Goal: Information Seeking & Learning: Learn about a topic

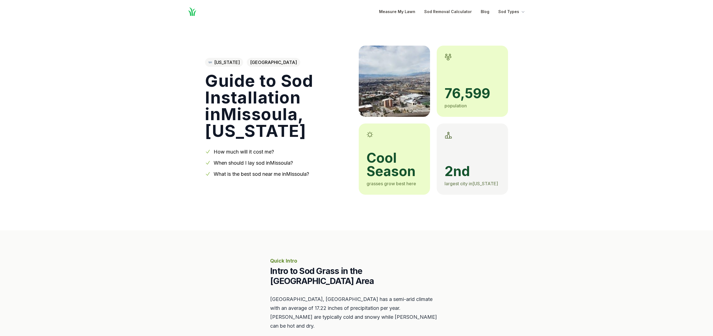
click at [400, 162] on span "cool season" at bounding box center [394, 164] width 56 height 27
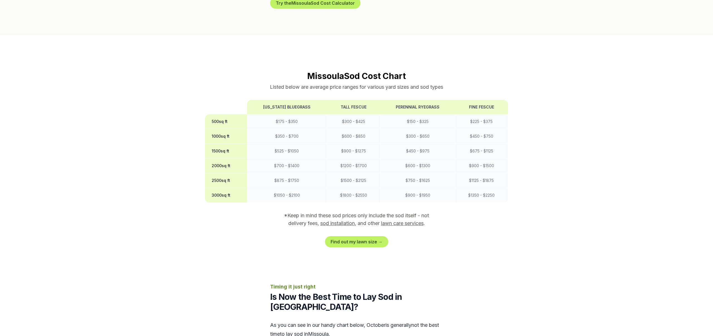
scroll to position [422, 0]
click at [351, 237] on link "Find out my lawn size →" at bounding box center [356, 242] width 63 height 11
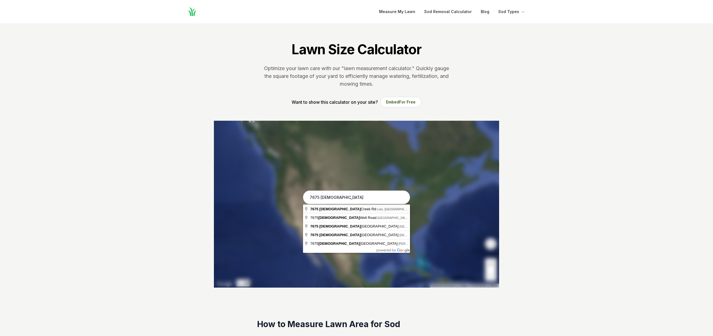
type input "[STREET_ADDRESS]"
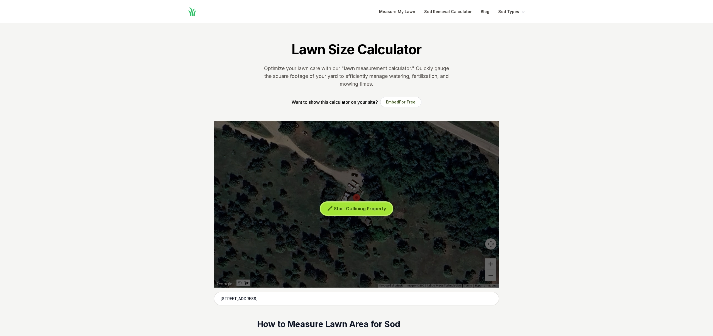
click at [341, 209] on span "Start Outlining Property" at bounding box center [360, 209] width 52 height 6
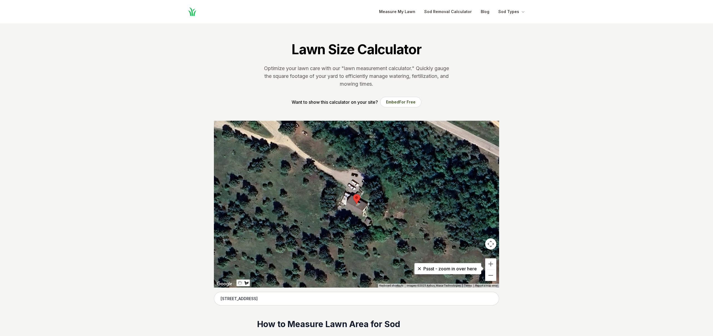
drag, startPoint x: 346, startPoint y: 209, endPoint x: 352, endPoint y: 212, distance: 6.7
click at [347, 210] on div at bounding box center [356, 204] width 285 height 167
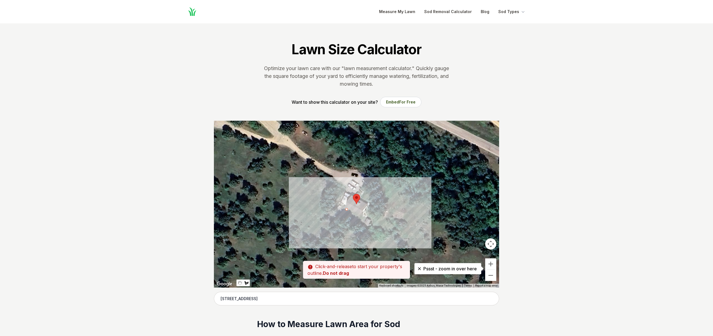
click at [362, 216] on div at bounding box center [356, 204] width 285 height 167
click at [359, 221] on div at bounding box center [356, 204] width 285 height 167
click at [344, 215] on div at bounding box center [356, 204] width 285 height 167
click at [347, 210] on div at bounding box center [356, 204] width 285 height 167
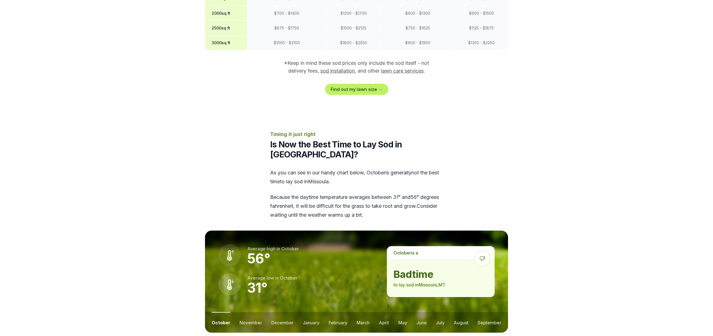
scroll to position [582, 0]
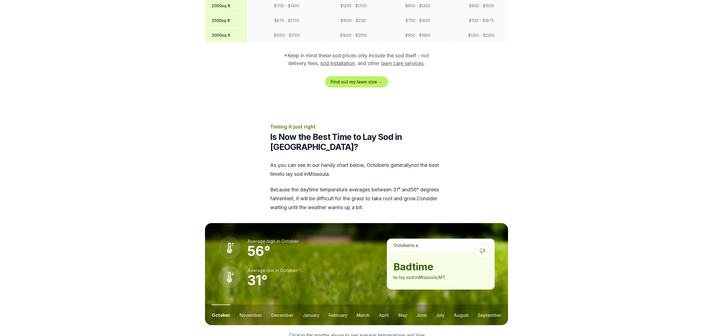
click at [485, 243] on icon at bounding box center [482, 251] width 16 height 16
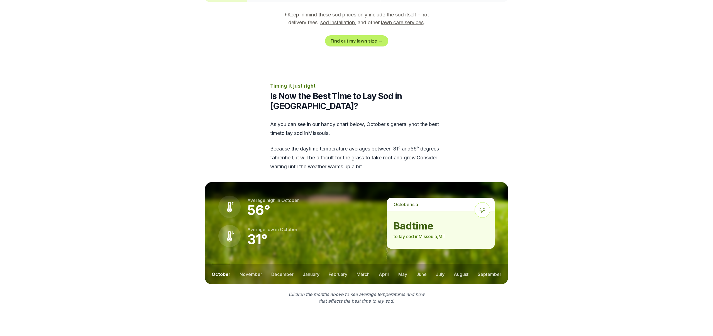
scroll to position [643, 0]
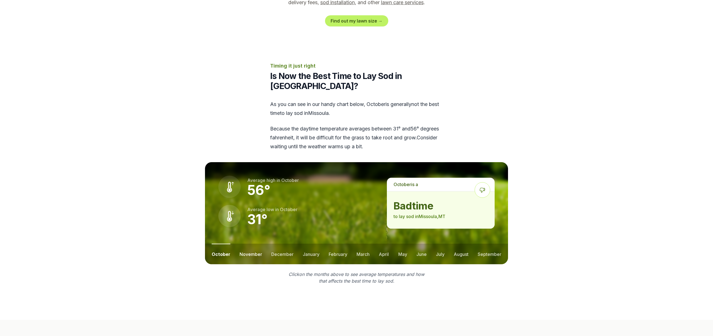
click at [253, 244] on button "november" at bounding box center [250, 254] width 23 height 21
click at [332, 244] on button "february" at bounding box center [337, 254] width 19 height 21
click at [457, 244] on button "august" at bounding box center [461, 254] width 15 height 21
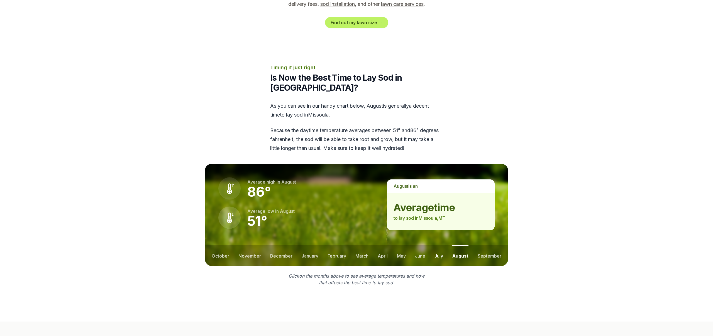
click at [435, 246] on button "july" at bounding box center [438, 256] width 9 height 21
click at [414, 246] on ul "october november december january february march april may june july august sep…" at bounding box center [356, 256] width 303 height 21
click at [419, 246] on button "june" at bounding box center [420, 256] width 10 height 21
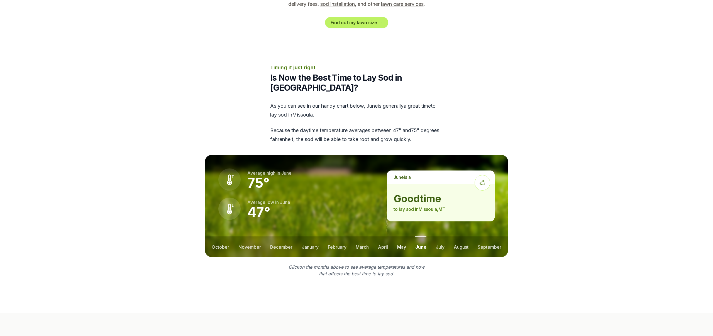
click at [401, 237] on button "may" at bounding box center [401, 247] width 9 height 21
click at [381, 237] on button "april" at bounding box center [383, 247] width 10 height 21
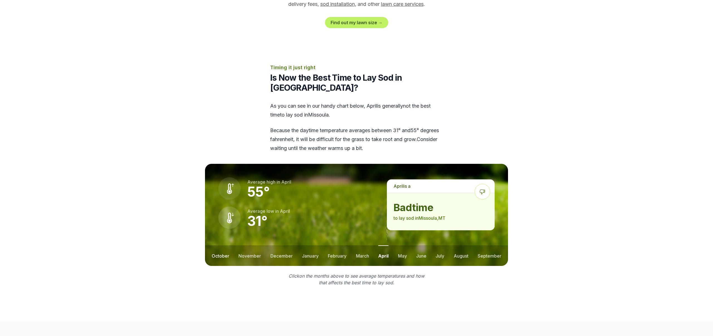
click at [220, 246] on button "october" at bounding box center [221, 256] width 18 height 21
